Goal: Task Accomplishment & Management: Manage account settings

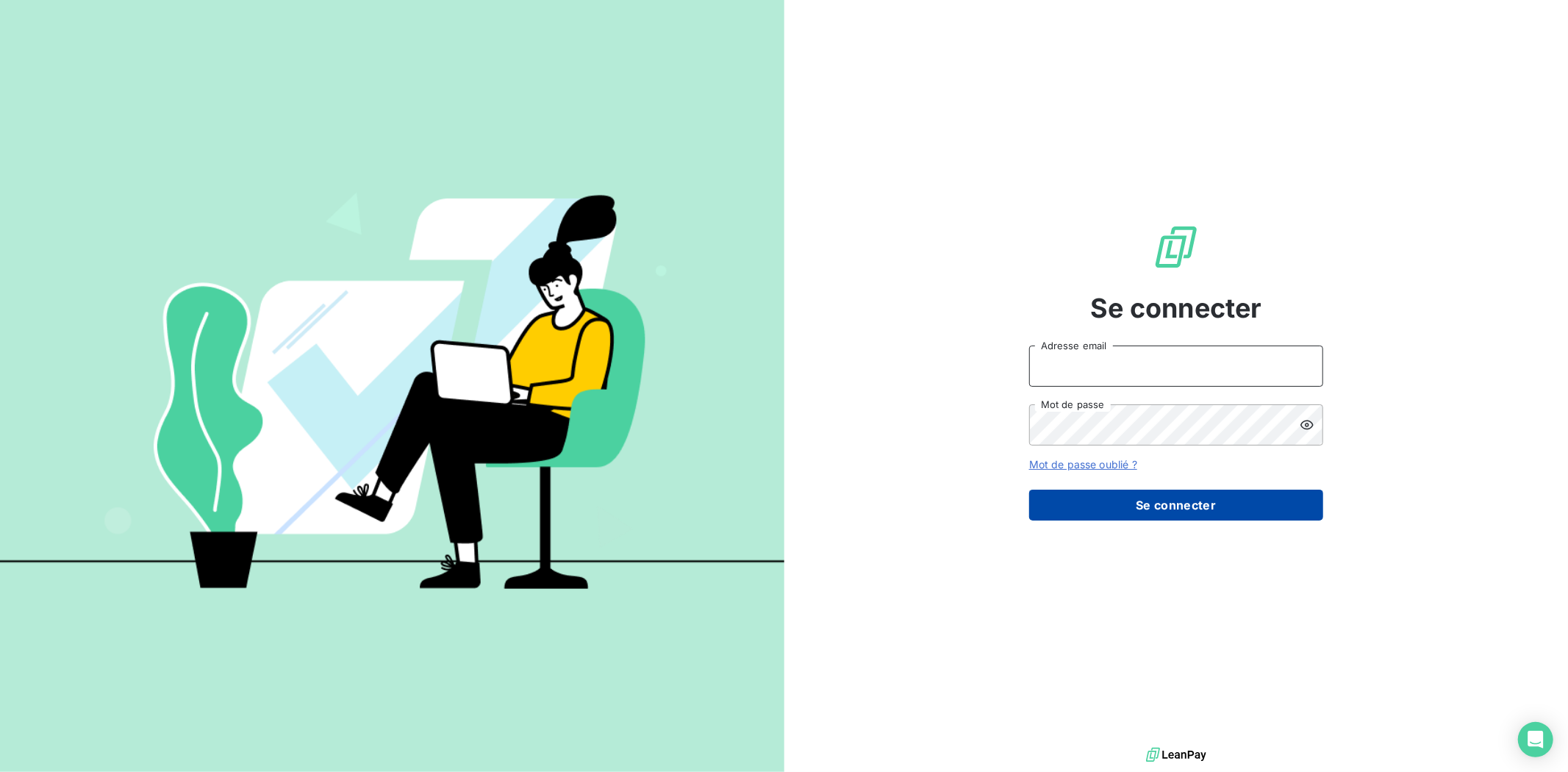
type input "[PERSON_NAME][EMAIL_ADDRESS][DOMAIN_NAME]"
click at [1093, 512] on button "Se connecter" at bounding box center [1176, 505] width 294 height 31
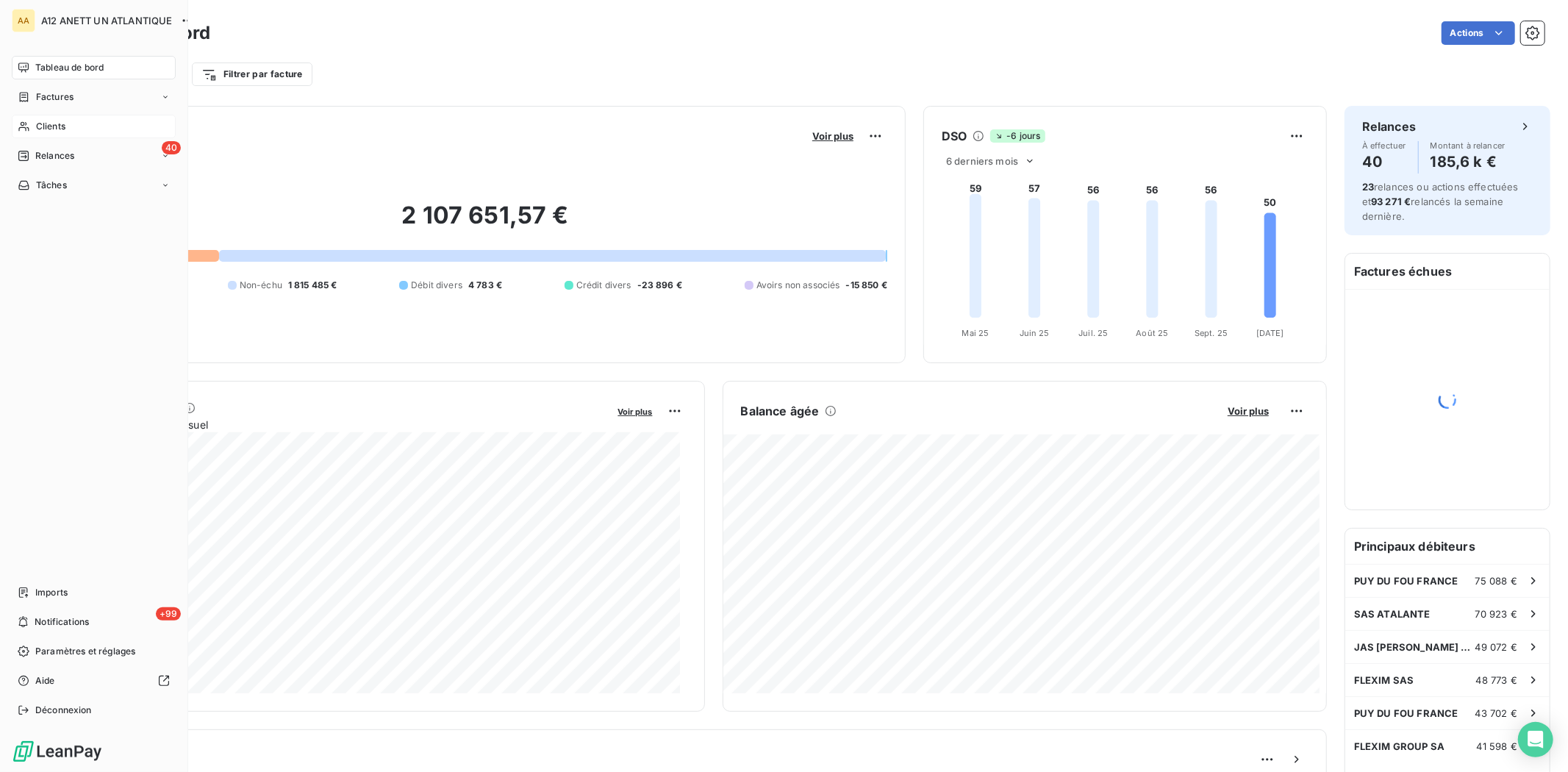
drag, startPoint x: 47, startPoint y: 121, endPoint x: 64, endPoint y: 127, distance: 18.0
click at [49, 121] on span "Clients" at bounding box center [51, 126] width 29 height 13
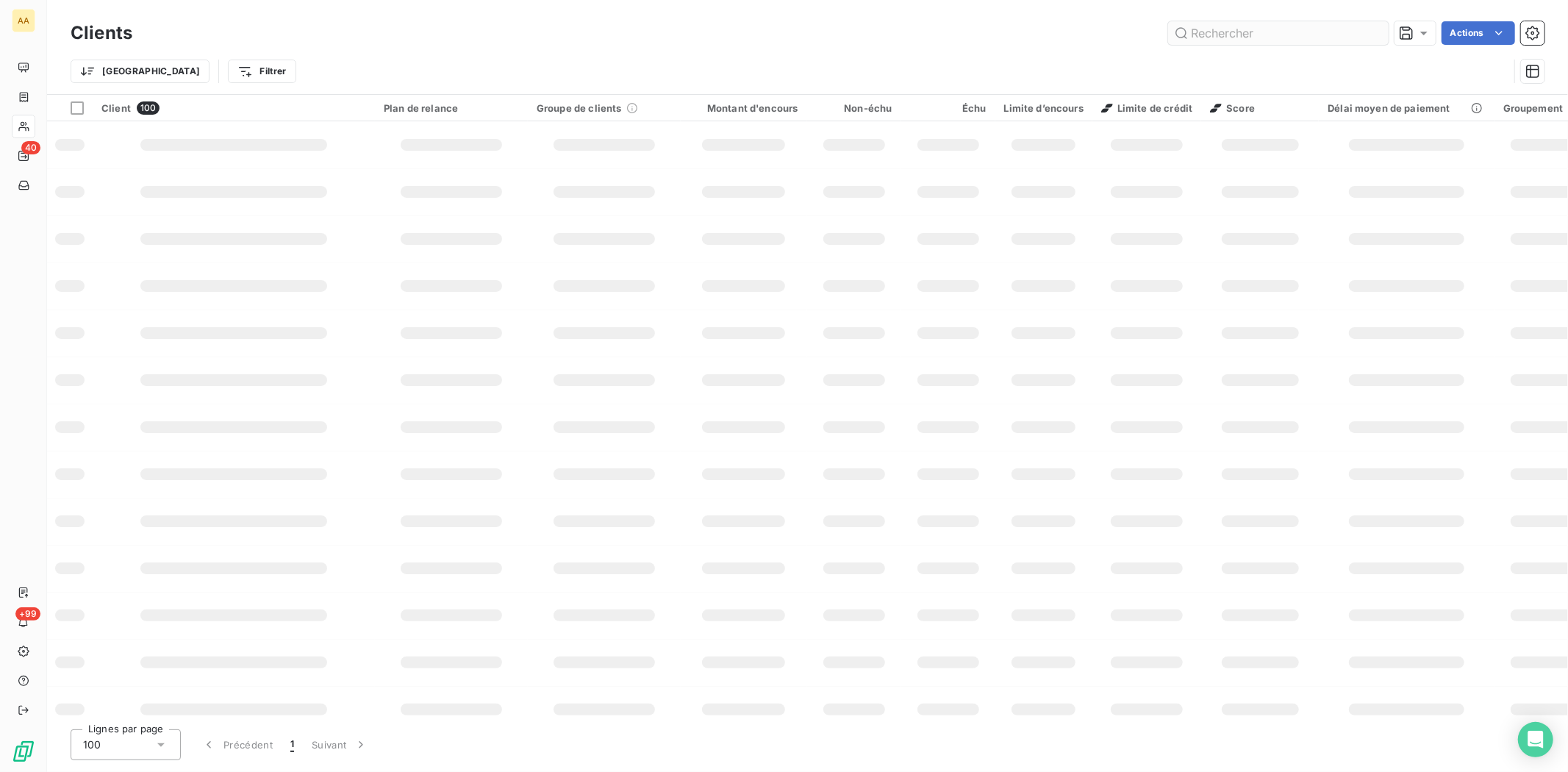
click at [1230, 38] on input "text" at bounding box center [1278, 33] width 221 height 24
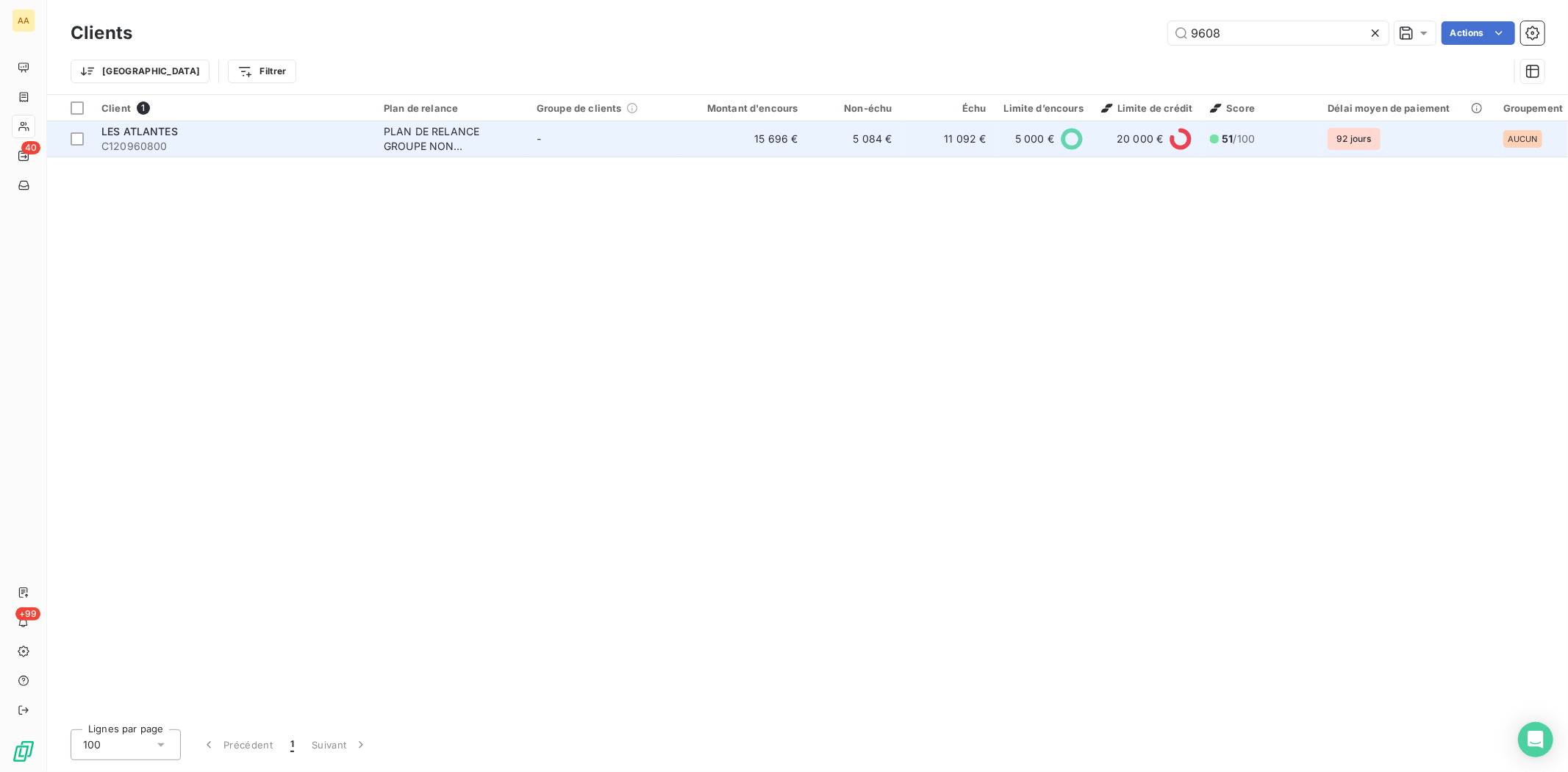
type input "9608"
click at [147, 150] on span "C120960800" at bounding box center [233, 146] width 265 height 15
